Goal: Task Accomplishment & Management: Manage account settings

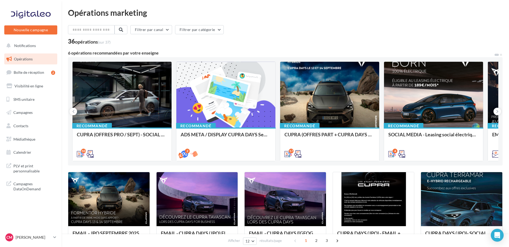
click at [55, 232] on nav "Nouvelle campagne Nouvelle campagne Notifications Opérations Boîte de réception…" at bounding box center [31, 123] width 62 height 247
click at [52, 236] on link "CM [PERSON_NAME] MARILLER cupra-[PERSON_NAME]" at bounding box center [30, 238] width 53 height 10
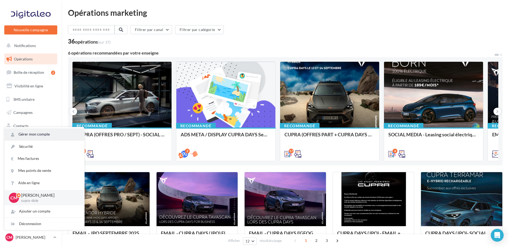
click at [50, 133] on link "Gérer mon compte" at bounding box center [45, 134] width 80 height 12
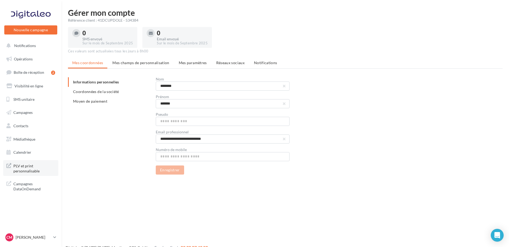
click at [31, 170] on span "PLV et print personnalisable" at bounding box center [34, 168] width 42 height 12
click at [47, 230] on nav "Nouvelle campagne Nouvelle campagne Notifications Opérations Boîte de réception…" at bounding box center [31, 123] width 62 height 247
click at [45, 235] on div "CM [PERSON_NAME] MARILLER cupra-[PERSON_NAME]" at bounding box center [28, 238] width 46 height 8
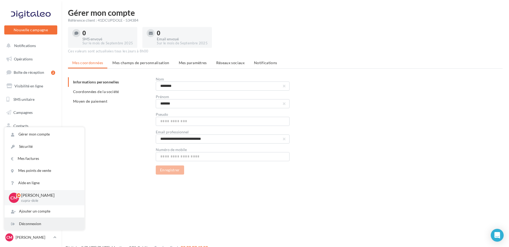
click at [36, 223] on div "Déconnexion" at bounding box center [45, 224] width 80 height 12
